Goal: Transaction & Acquisition: Book appointment/travel/reservation

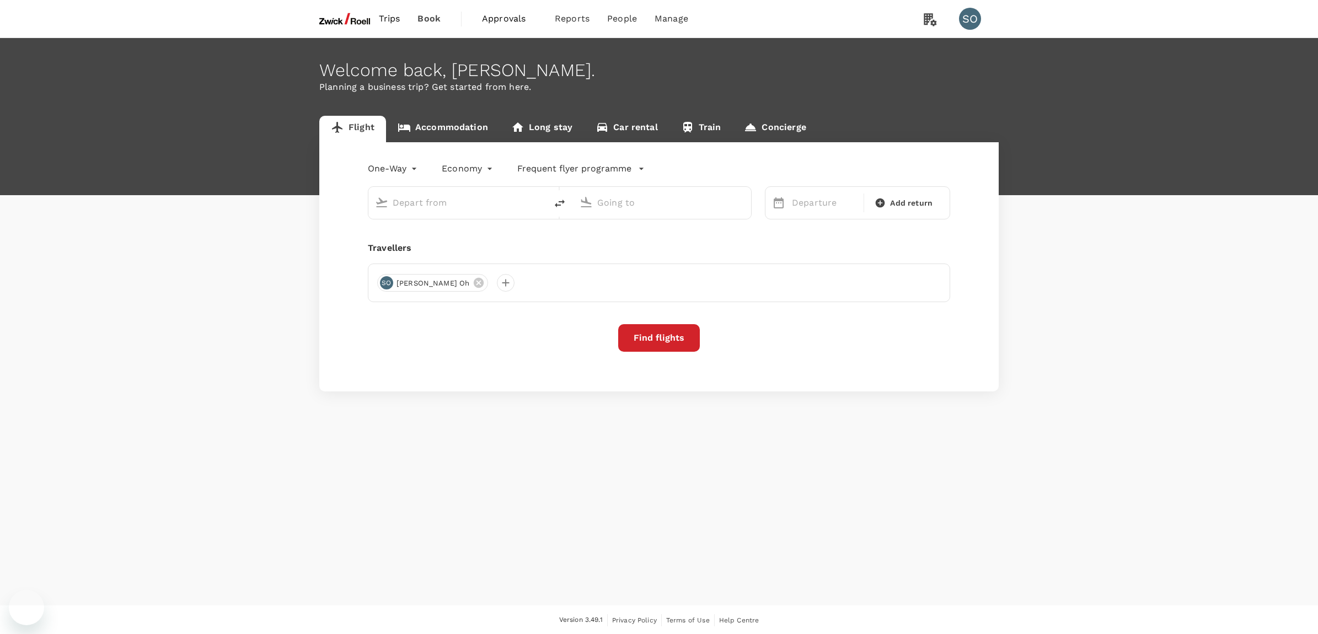
type input "[GEOGRAPHIC_DATA], [GEOGRAPHIC_DATA] (any)"
type input "Singapore Changi (SIN)"
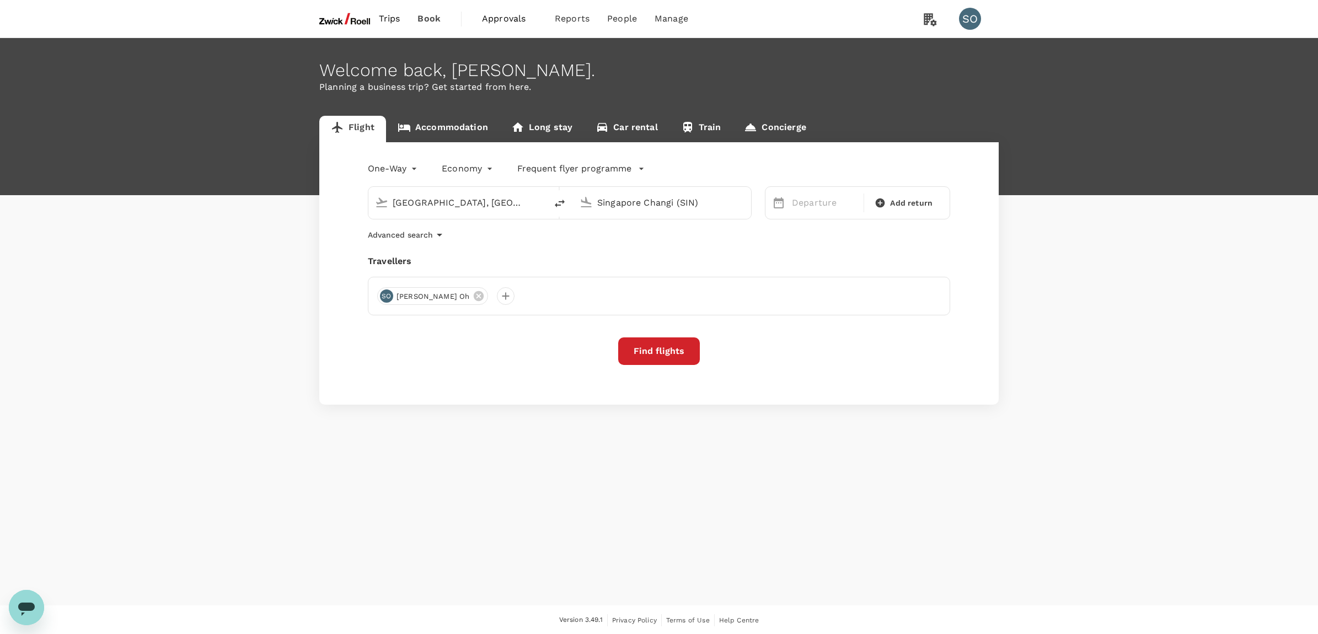
click at [362, 25] on img at bounding box center [344, 19] width 51 height 24
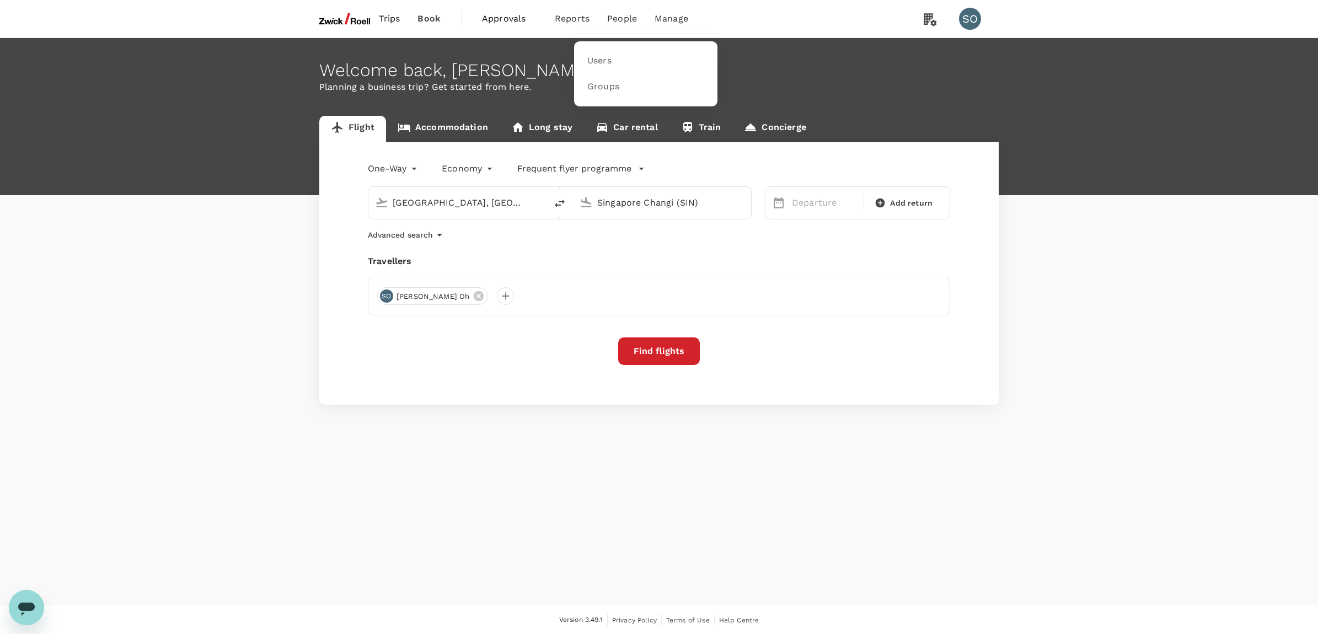
click at [630, 18] on span "People" at bounding box center [622, 18] width 30 height 13
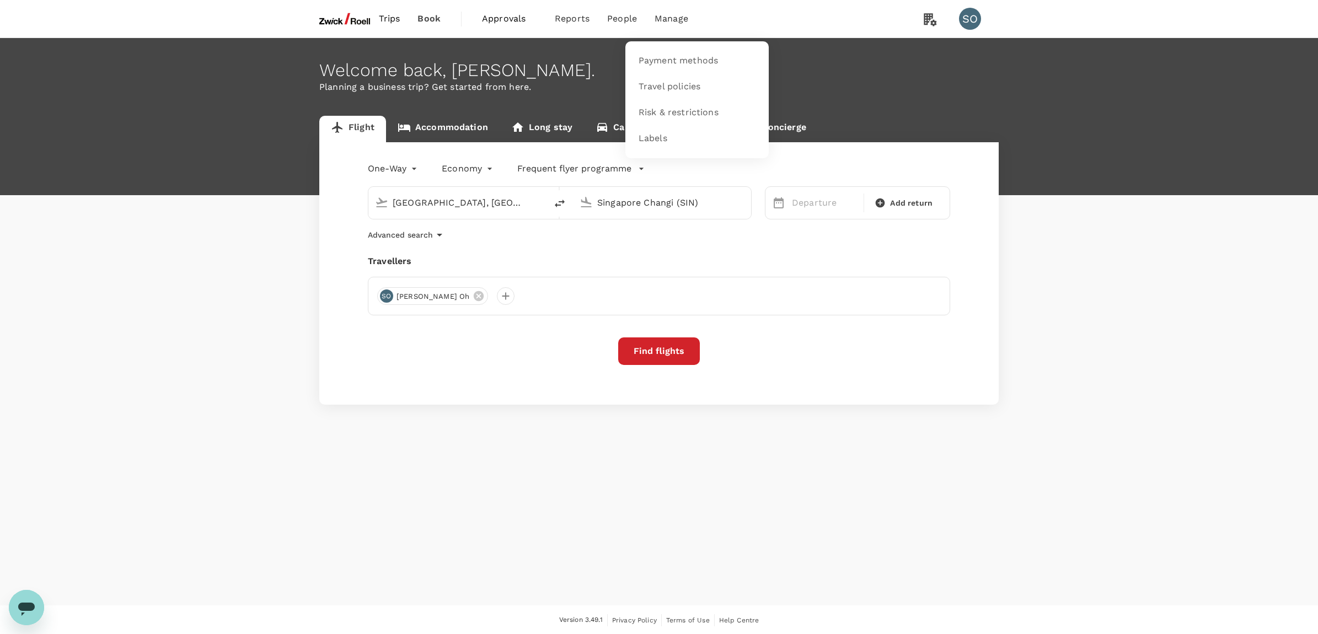
drag, startPoint x: 677, startPoint y: 20, endPoint x: 668, endPoint y: 34, distance: 15.9
click at [677, 20] on span "Manage" at bounding box center [672, 18] width 34 height 13
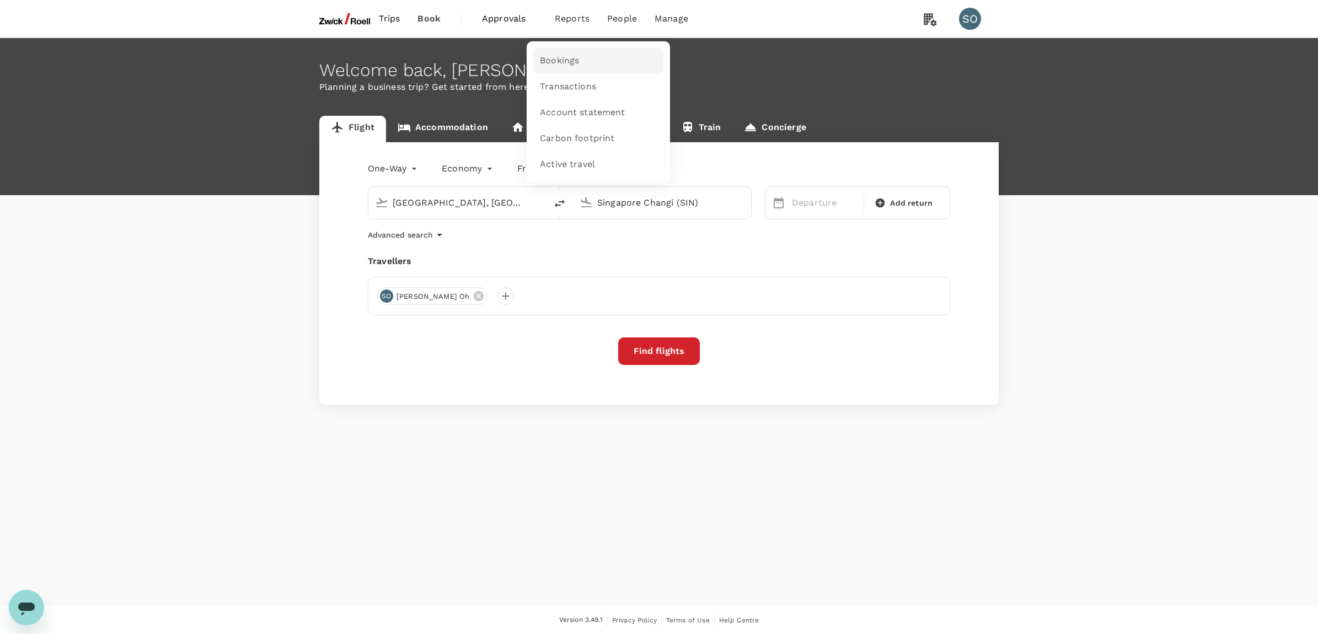
click at [567, 55] on span "Bookings" at bounding box center [559, 61] width 39 height 13
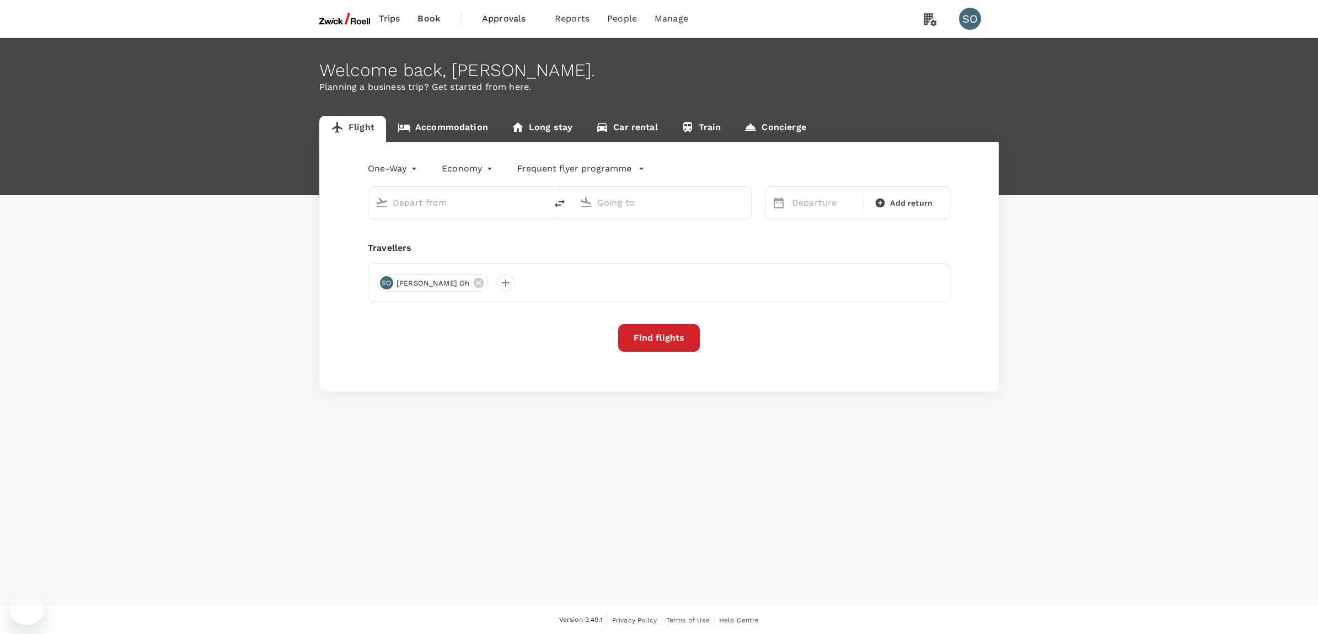
type input "[GEOGRAPHIC_DATA], [GEOGRAPHIC_DATA] (any)"
type input "Singapore Changi (SIN)"
type input "[GEOGRAPHIC_DATA], [GEOGRAPHIC_DATA] (any)"
type input "Singapore Changi (SIN)"
